Goal: Find specific page/section: Find specific page/section

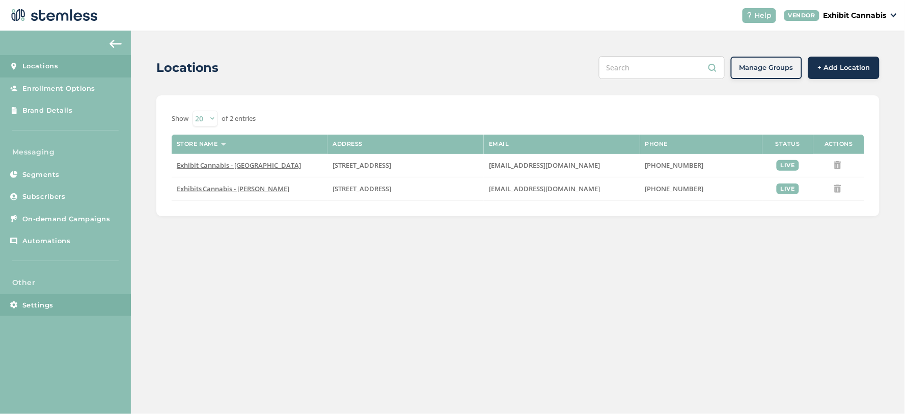
click at [72, 312] on link "Settings" at bounding box center [65, 305] width 131 height 22
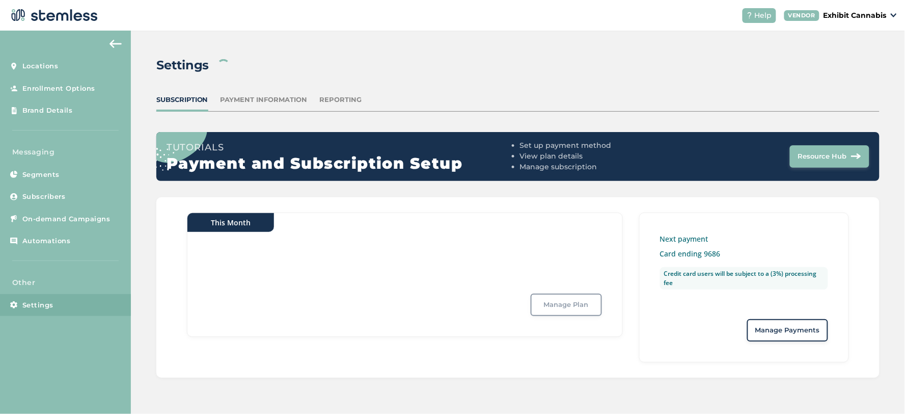
click at [353, 98] on div "Reporting" at bounding box center [341, 100] width 42 height 10
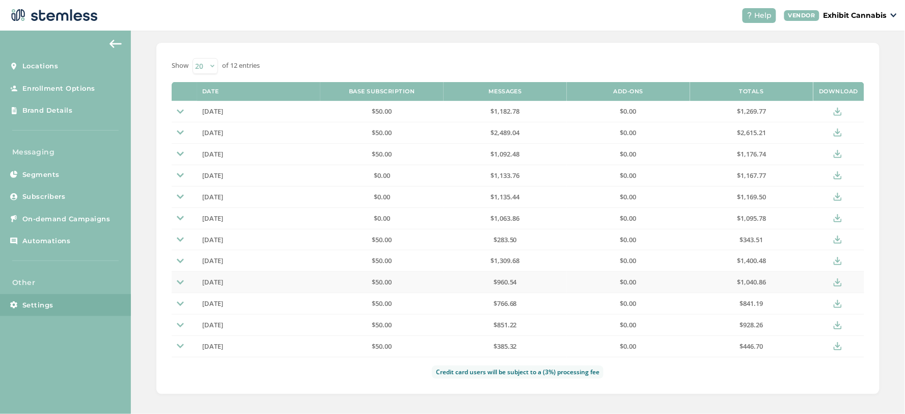
scroll to position [95, 0]
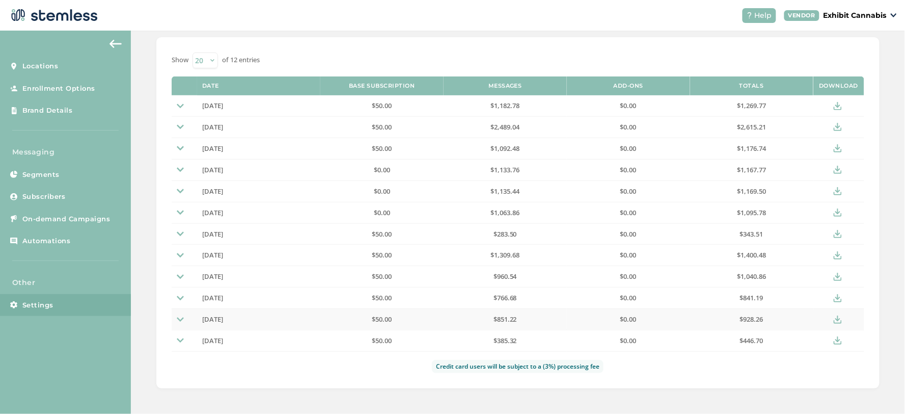
click at [180, 322] on img at bounding box center [180, 319] width 7 height 7
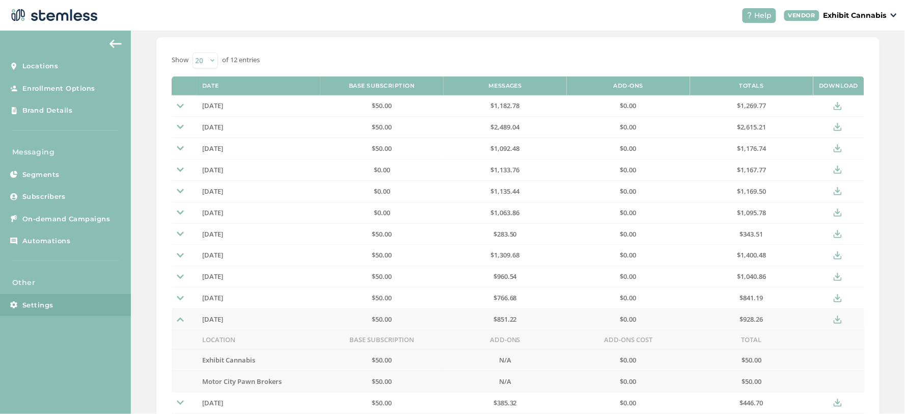
click at [180, 322] on img at bounding box center [180, 319] width 7 height 7
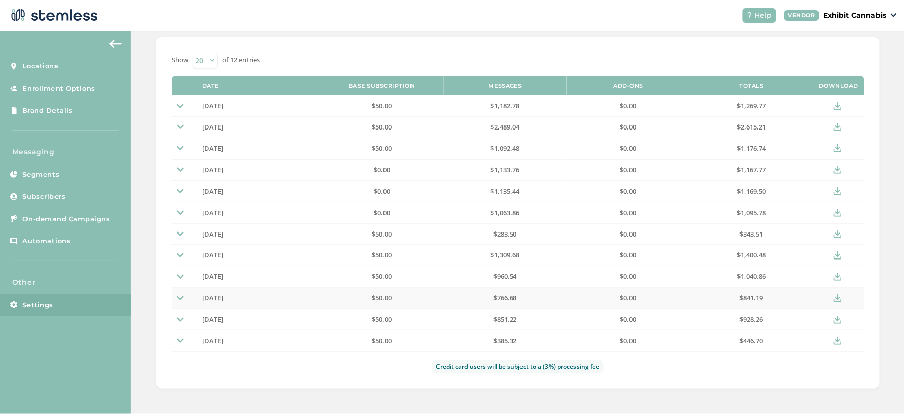
click at [182, 298] on img at bounding box center [180, 297] width 7 height 7
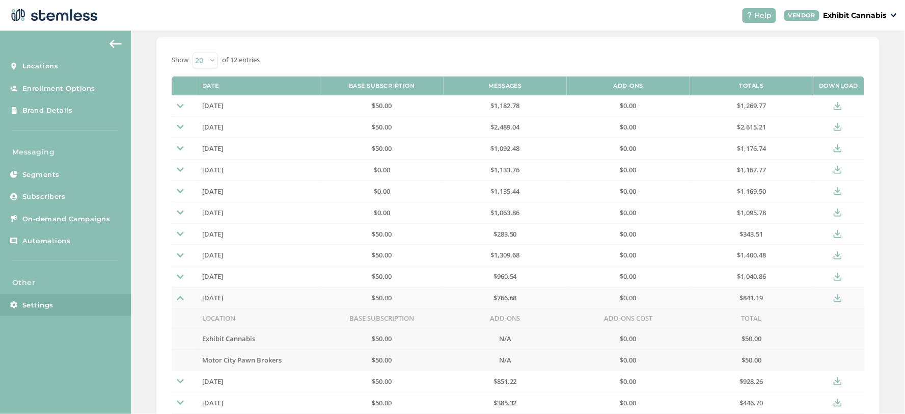
click at [182, 298] on img at bounding box center [180, 297] width 7 height 7
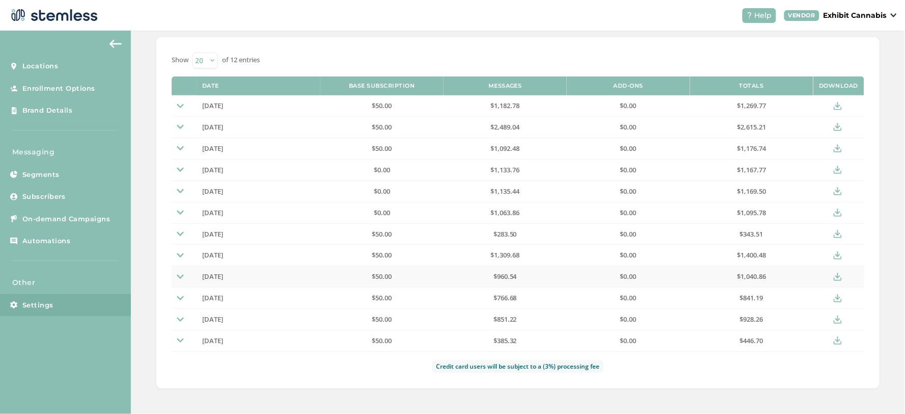
click at [180, 277] on img at bounding box center [180, 276] width 7 height 7
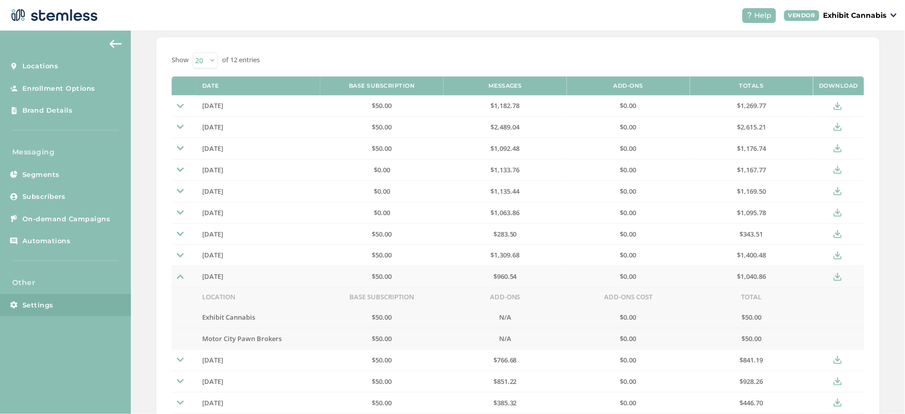
click at [180, 277] on img at bounding box center [180, 276] width 7 height 7
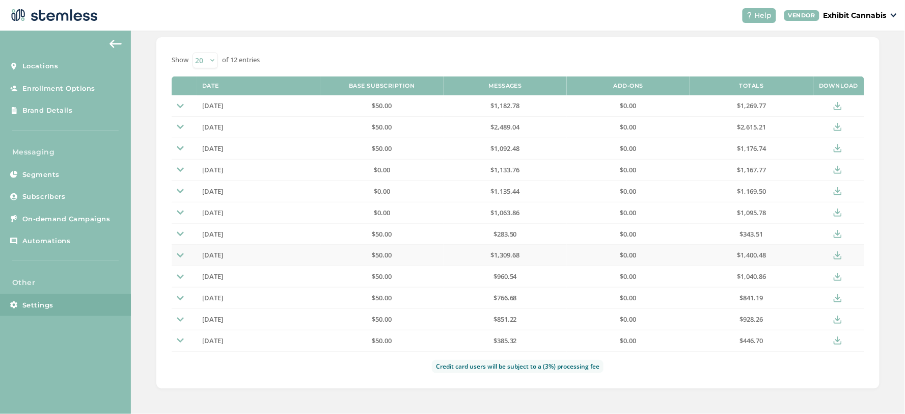
click at [181, 255] on img at bounding box center [180, 255] width 7 height 7
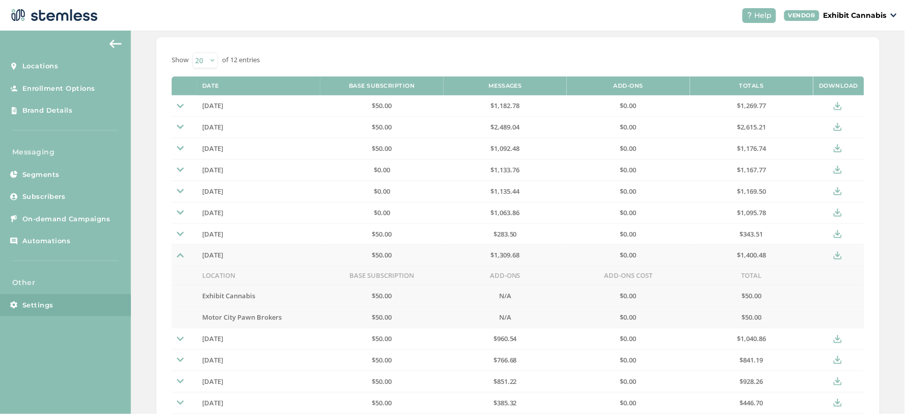
click at [181, 255] on img at bounding box center [180, 255] width 7 height 7
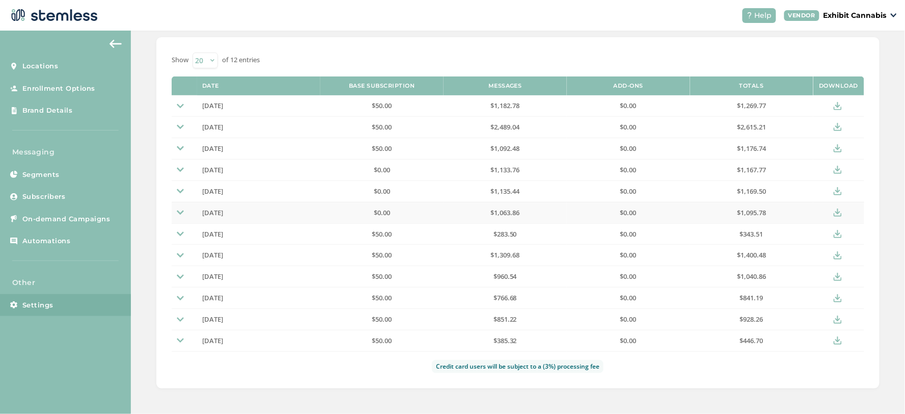
click at [179, 205] on td at bounding box center [184, 212] width 25 height 21
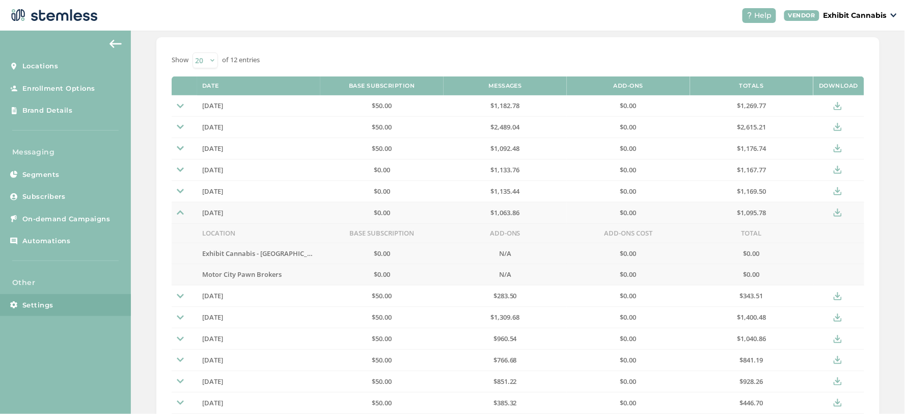
click at [179, 205] on td at bounding box center [184, 212] width 25 height 21
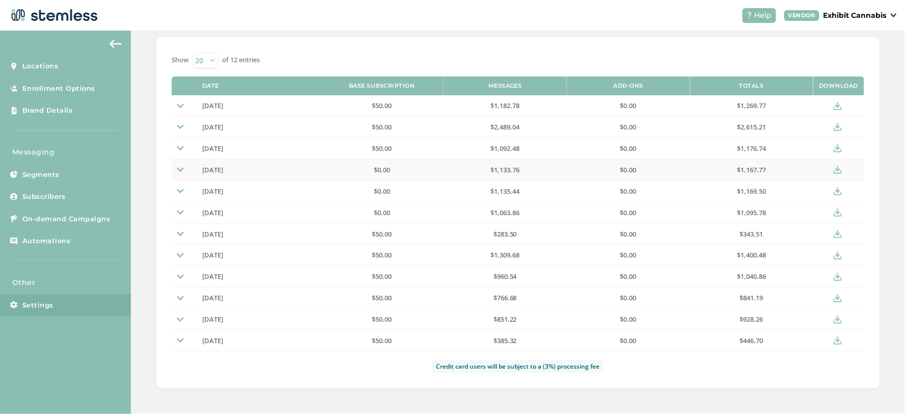
click at [182, 169] on img at bounding box center [180, 169] width 7 height 7
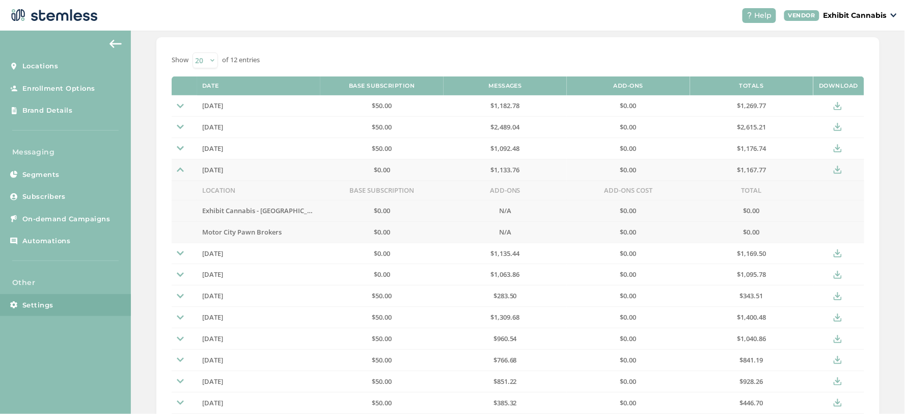
click at [182, 169] on img at bounding box center [180, 169] width 7 height 7
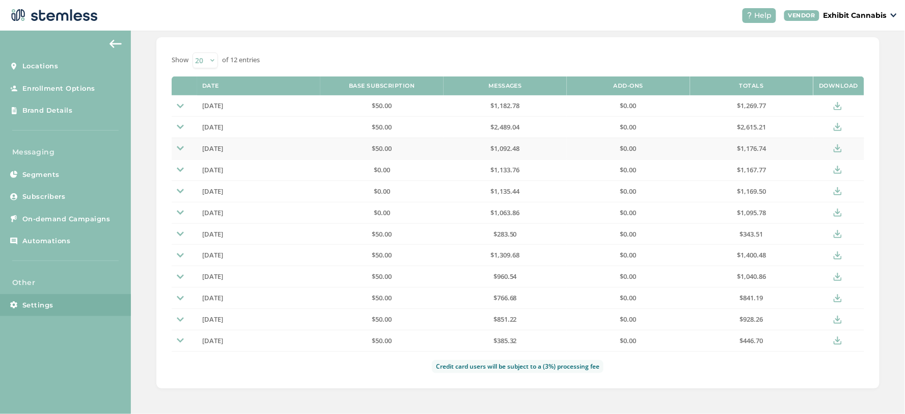
click at [182, 145] on img at bounding box center [180, 148] width 7 height 7
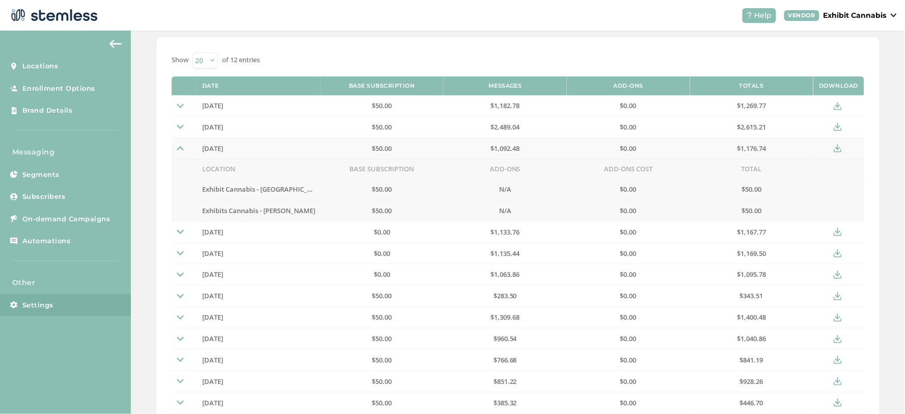
click at [182, 144] on td at bounding box center [184, 148] width 25 height 21
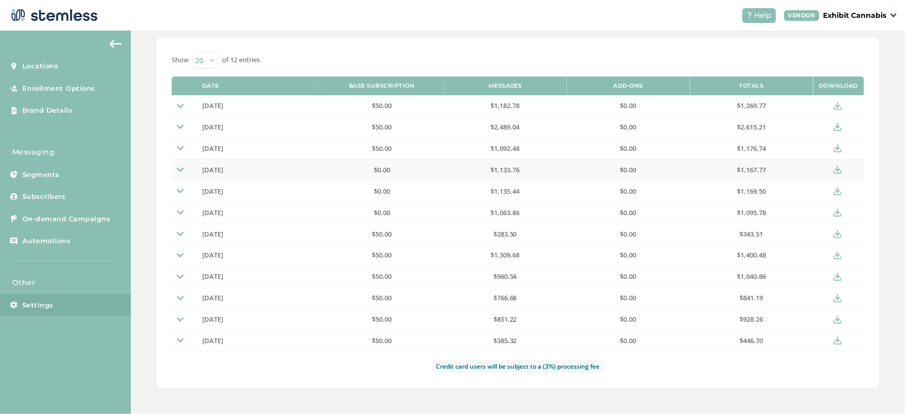
click at [176, 172] on td at bounding box center [184, 169] width 25 height 21
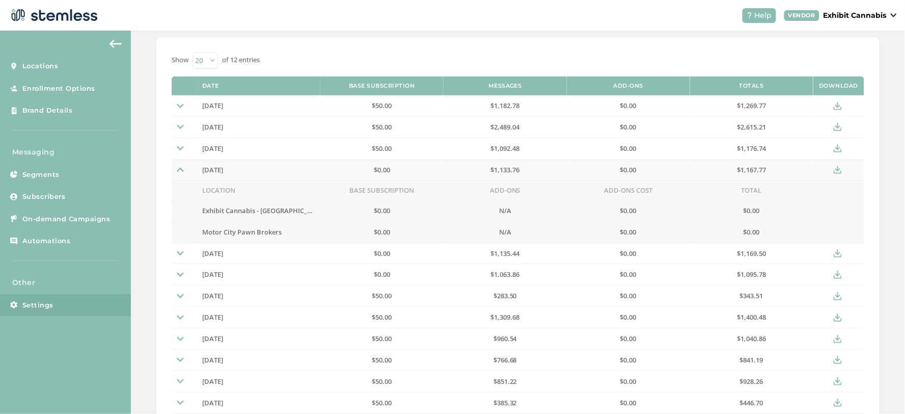
click at [176, 172] on td at bounding box center [184, 169] width 25 height 21
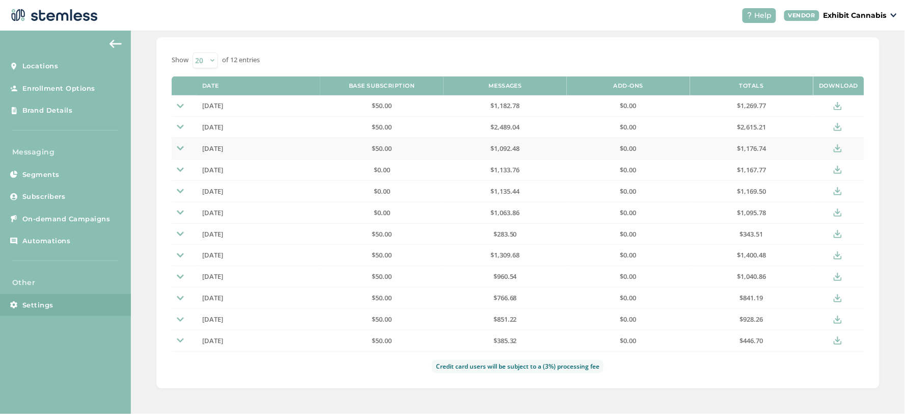
click at [178, 148] on img at bounding box center [180, 148] width 7 height 7
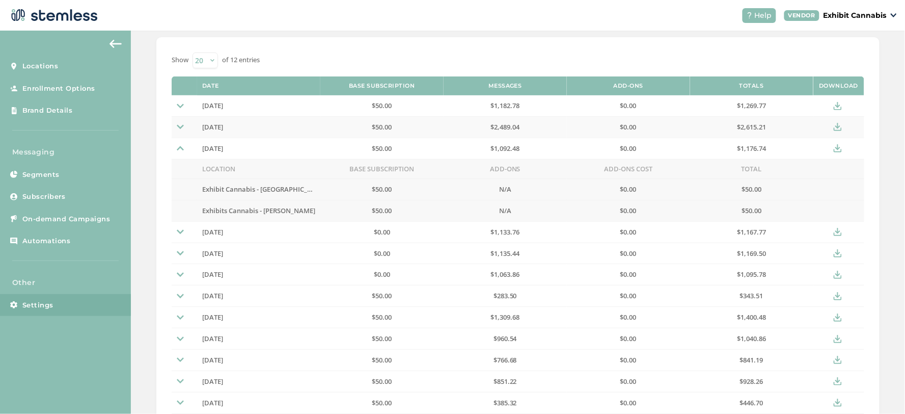
click at [183, 129] on img at bounding box center [180, 126] width 7 height 7
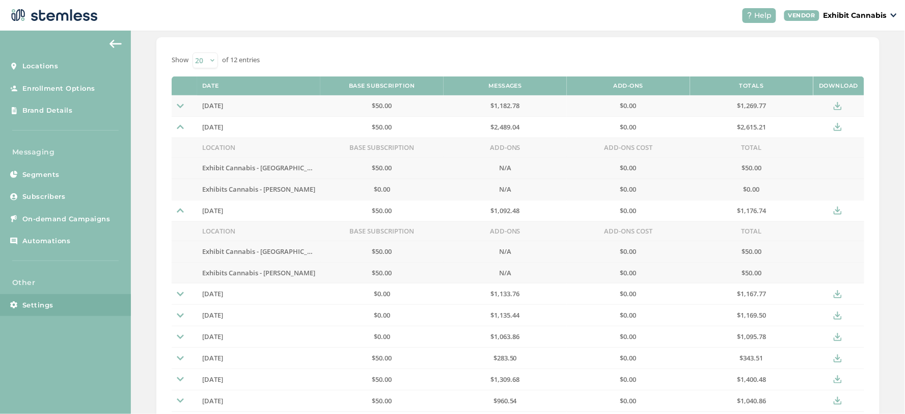
click at [180, 104] on img at bounding box center [180, 105] width 7 height 7
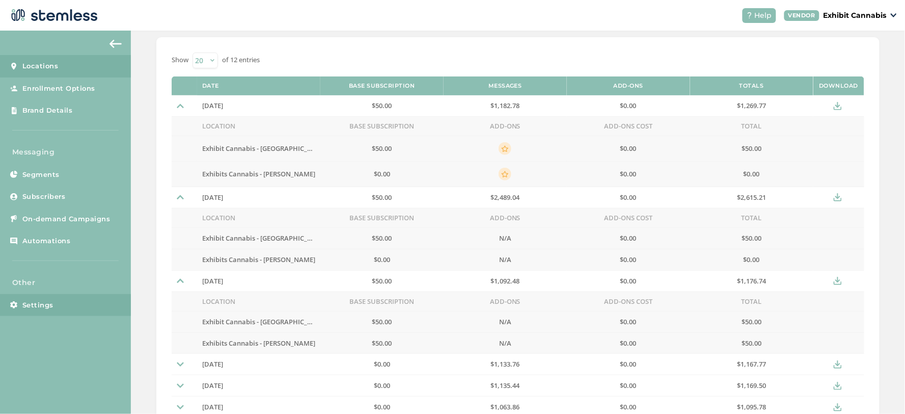
click at [60, 68] on link "Locations" at bounding box center [65, 66] width 131 height 22
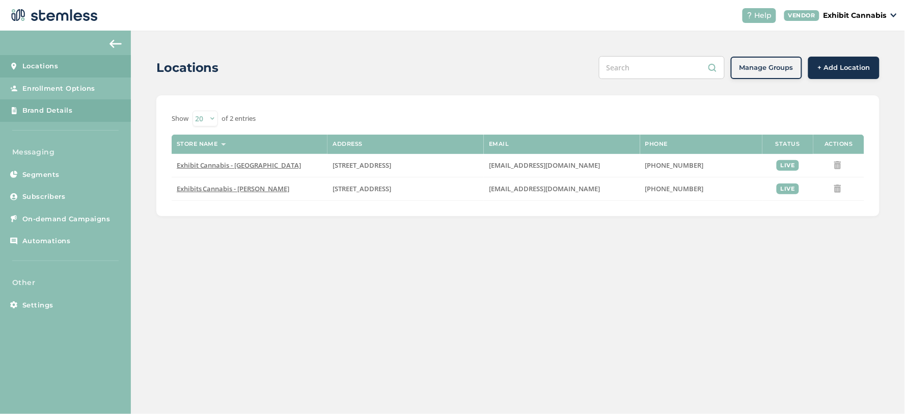
click at [60, 114] on span "Brand Details" at bounding box center [47, 110] width 50 height 10
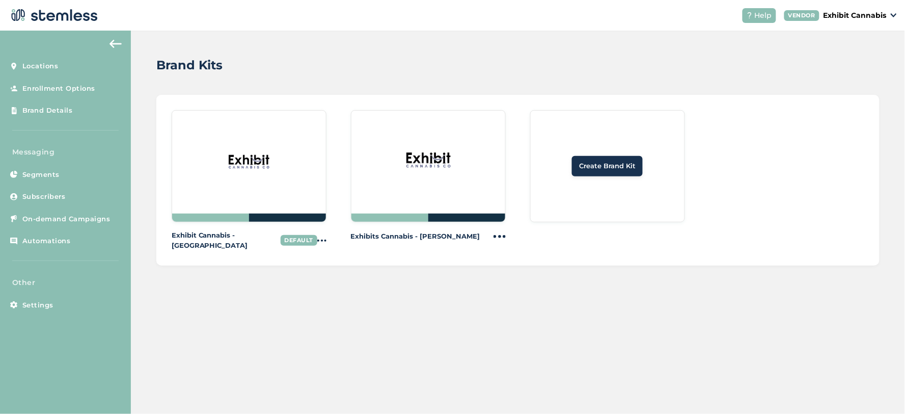
click at [858, 75] on div "Brand Kits Exhibit Cannabis - Port Huron DEFAULT Exhibits Cannabis - [PERSON_NA…" at bounding box center [518, 161] width 774 height 260
